Goal: Obtain resource: Obtain resource

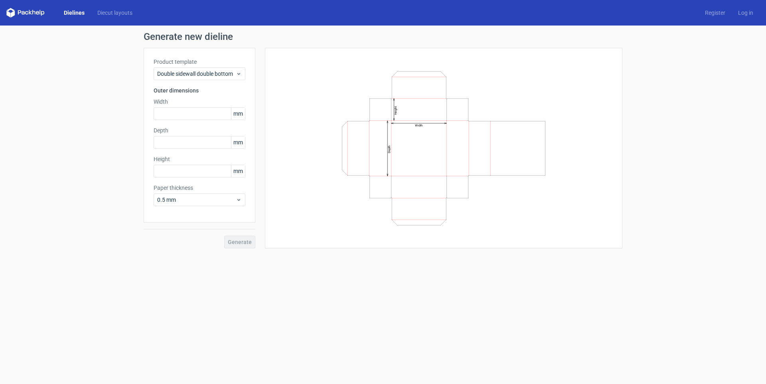
click at [77, 14] on link "Dielines" at bounding box center [74, 13] width 34 height 8
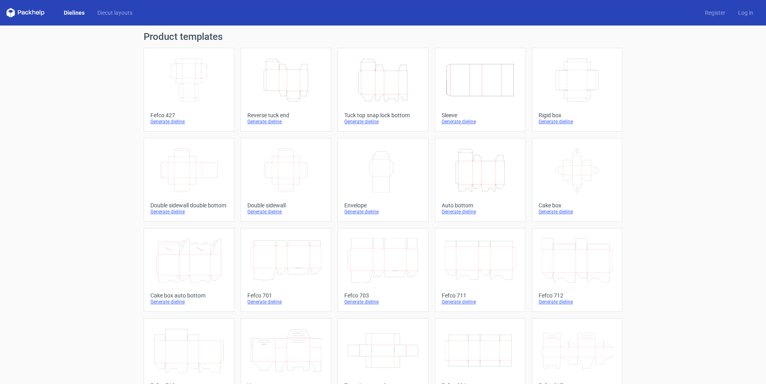
click at [293, 89] on icon "Height Depth Width" at bounding box center [286, 80] width 71 height 45
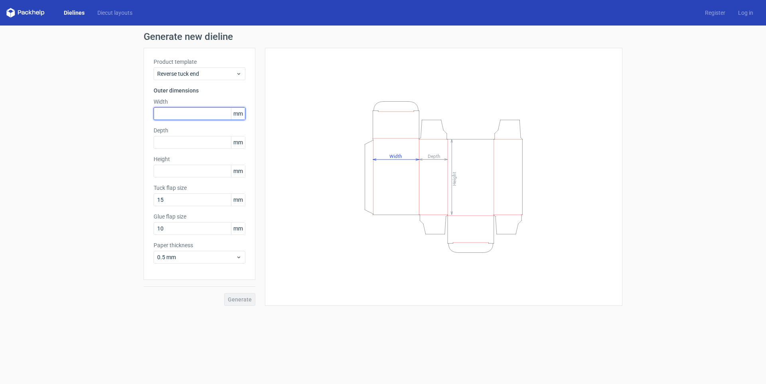
click at [188, 115] on input "text" at bounding box center [200, 113] width 92 height 13
type input "47"
type input "175"
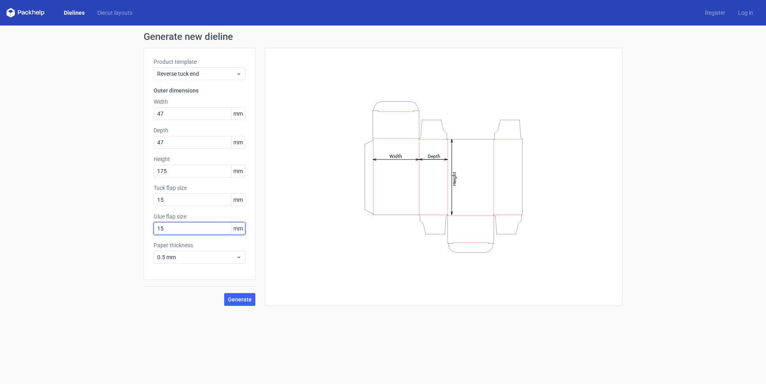
type input "15"
click at [205, 262] on div "0.5 mm" at bounding box center [200, 257] width 92 height 13
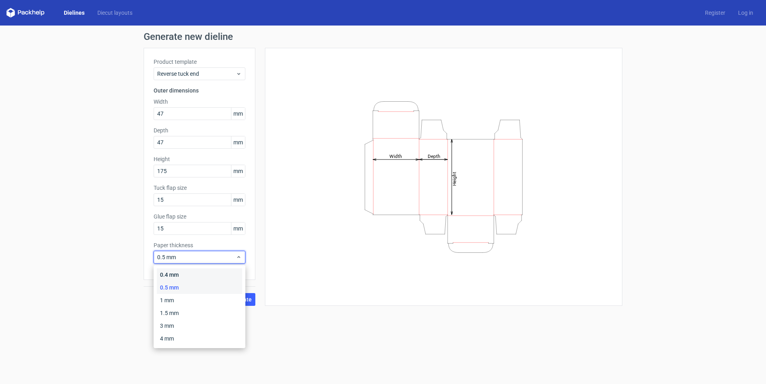
click at [200, 274] on div "0.4 mm" at bounding box center [199, 275] width 85 height 13
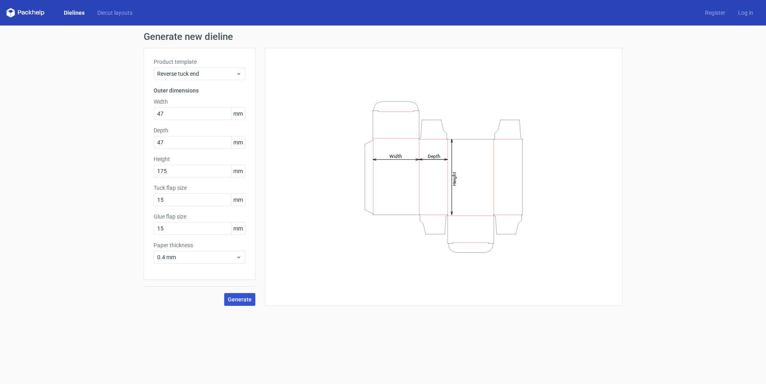
click at [239, 304] on button "Generate" at bounding box center [239, 299] width 31 height 13
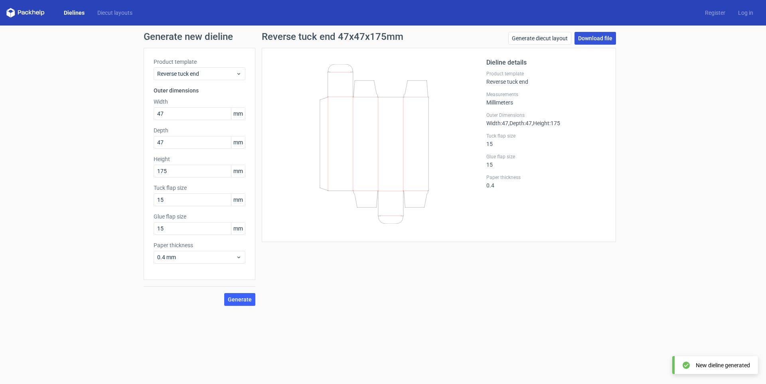
click at [590, 40] on link "Download file" at bounding box center [596, 38] width 42 height 13
